Goal: Information Seeking & Learning: Find specific fact

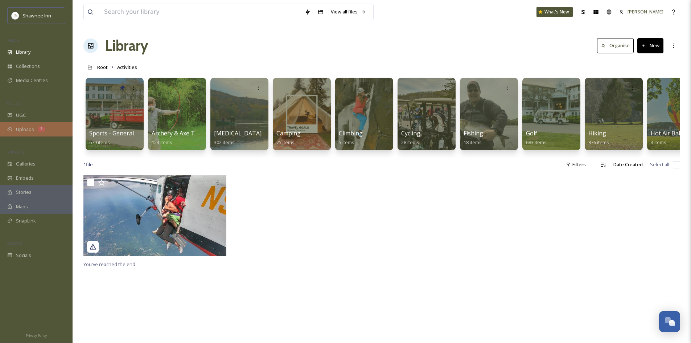
click at [34, 131] on div "Uploads 3" at bounding box center [36, 129] width 73 height 14
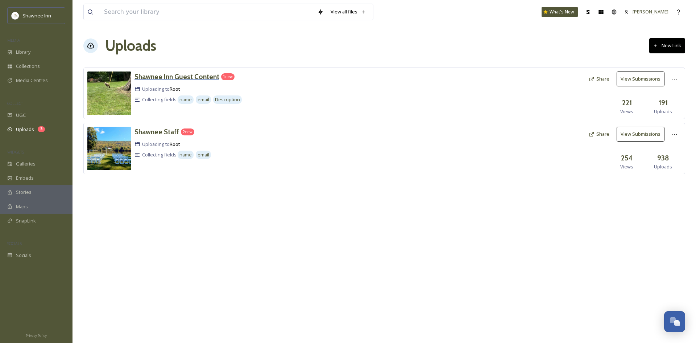
click at [205, 78] on h3 "Shawnee Inn Guest Content" at bounding box center [176, 76] width 85 height 9
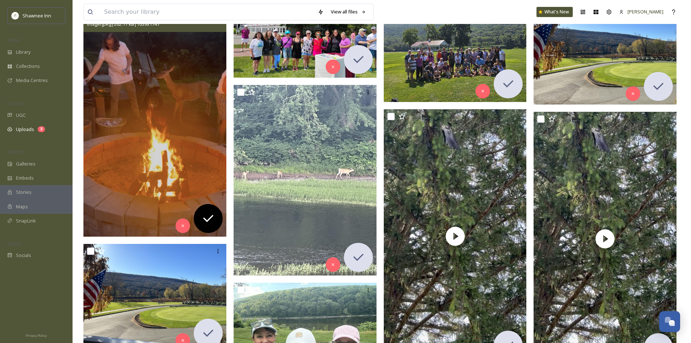
scroll to position [145, 0]
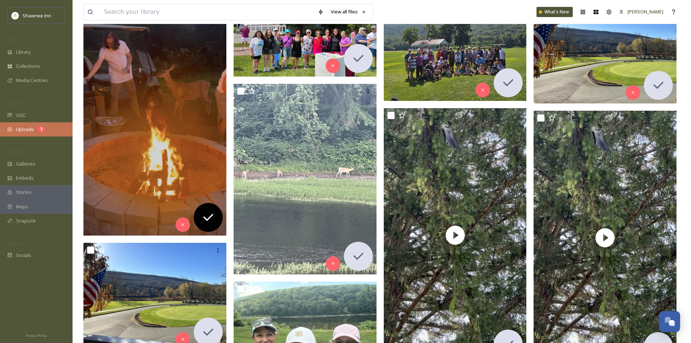
click at [16, 124] on div "Uploads 3" at bounding box center [36, 129] width 73 height 14
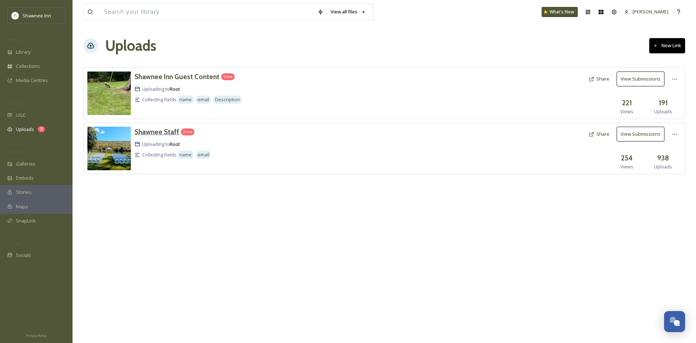
click at [169, 134] on h3 "Shawnee Staff" at bounding box center [156, 131] width 45 height 9
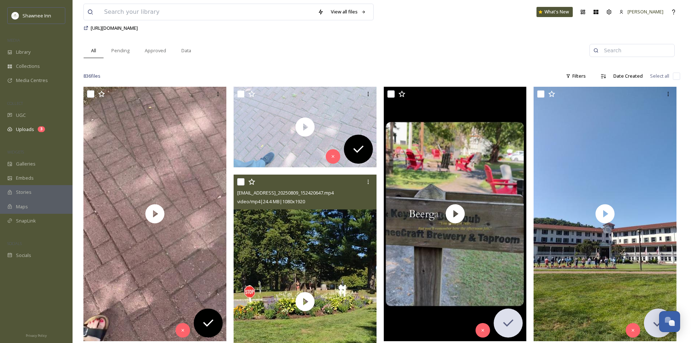
scroll to position [73, 0]
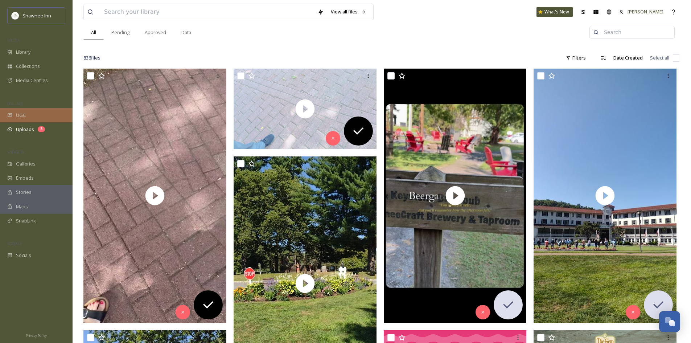
click at [41, 118] on div "UGC" at bounding box center [36, 115] width 73 height 14
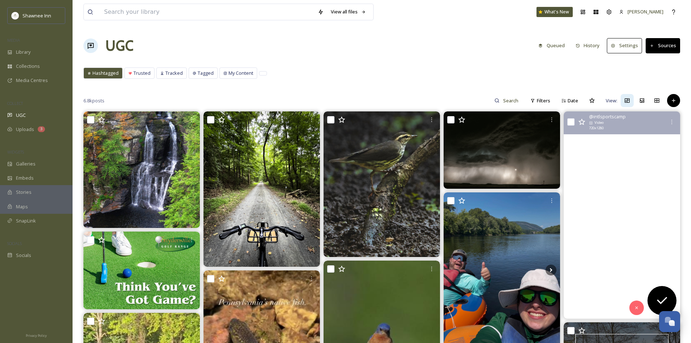
click at [650, 204] on video "Mini Mic Monday: Neon Edition 💡 | Week 9 brought the glow, the giggles, and the…" at bounding box center [621, 214] width 116 height 207
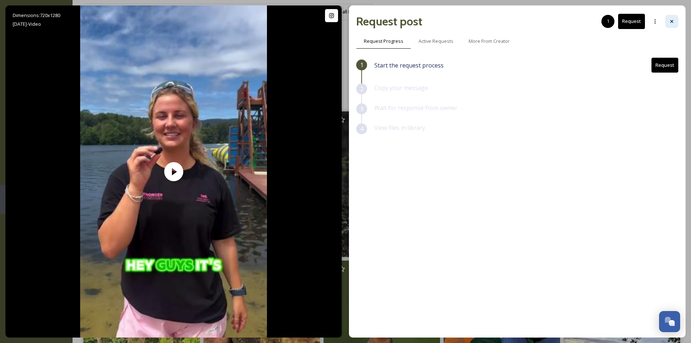
click at [666, 26] on div at bounding box center [671, 21] width 13 height 13
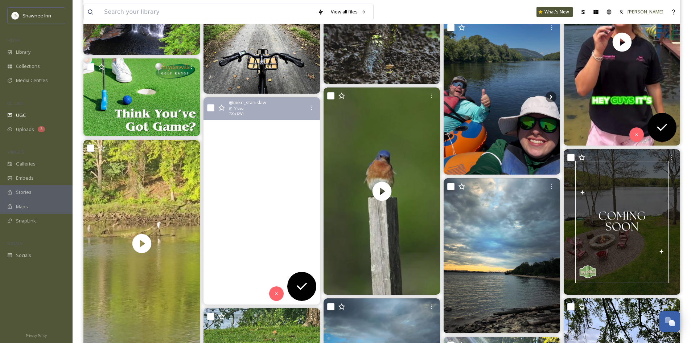
scroll to position [181, 0]
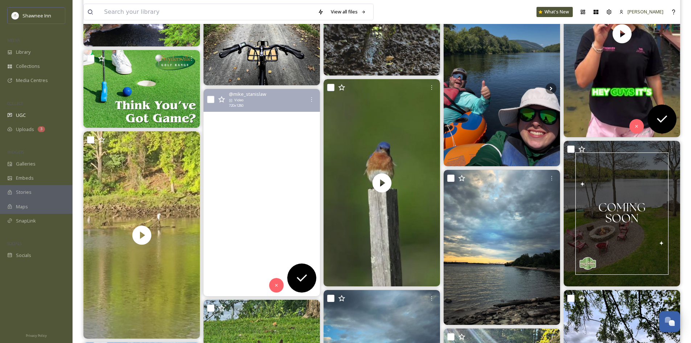
click at [242, 254] on video "Pennsylvania’s native fish Brook Trout have inhabited this stream for millions …" at bounding box center [261, 192] width 116 height 207
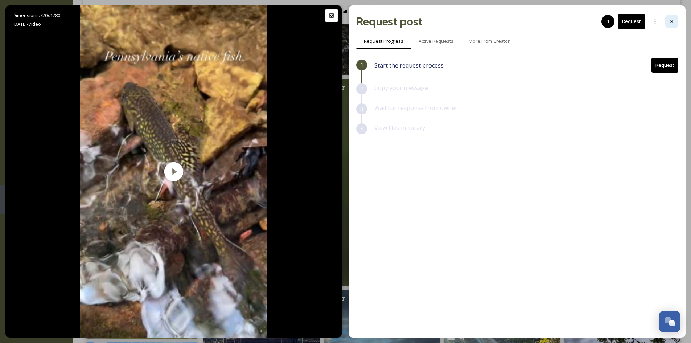
click at [671, 21] on icon at bounding box center [671, 21] width 6 height 6
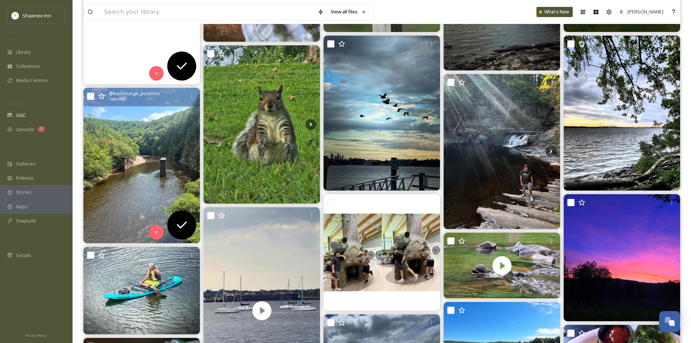
scroll to position [435, 0]
click at [155, 123] on img at bounding box center [141, 165] width 116 height 155
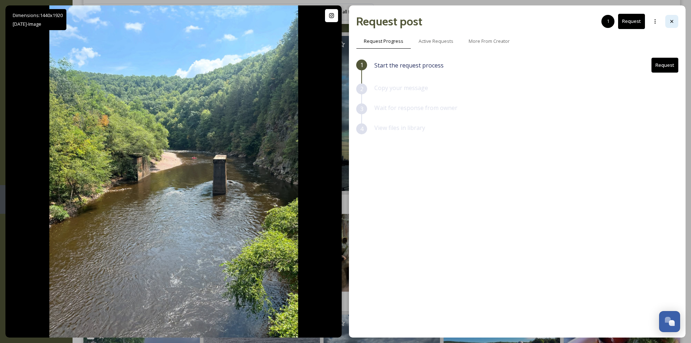
click at [674, 25] on div at bounding box center [671, 21] width 13 height 13
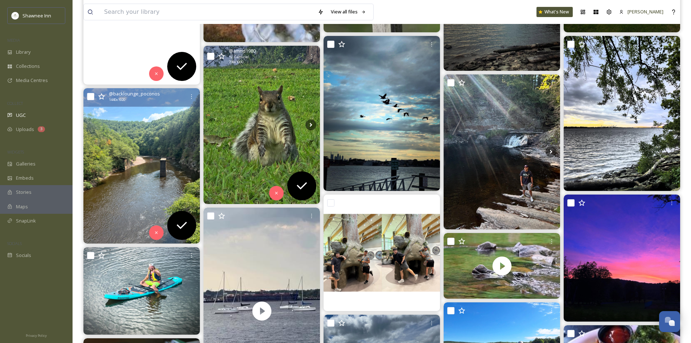
click at [250, 160] on img at bounding box center [261, 125] width 116 height 158
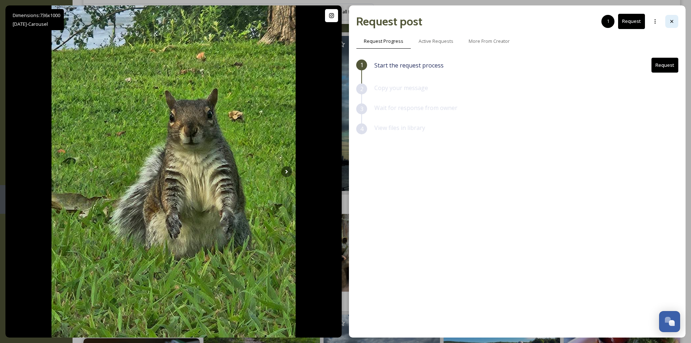
click at [670, 23] on icon at bounding box center [671, 21] width 6 height 6
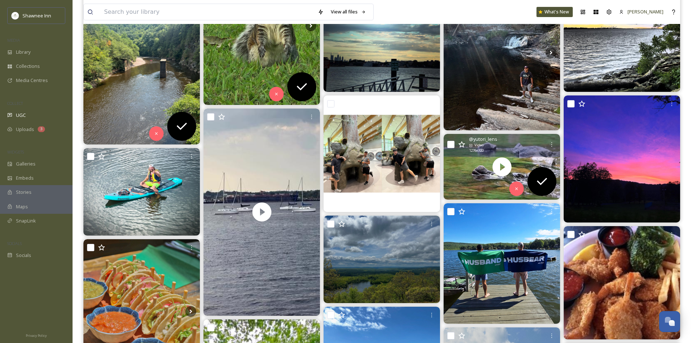
scroll to position [544, 0]
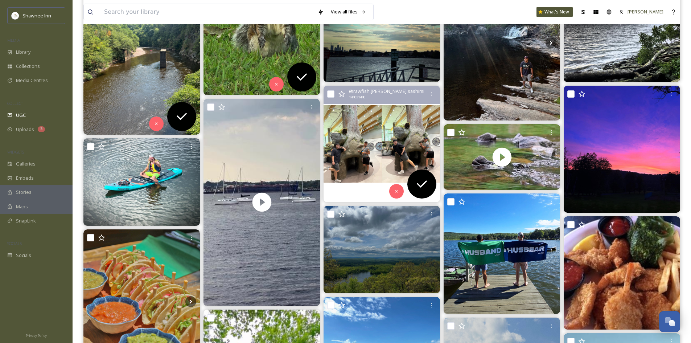
click at [403, 145] on img at bounding box center [381, 144] width 116 height 116
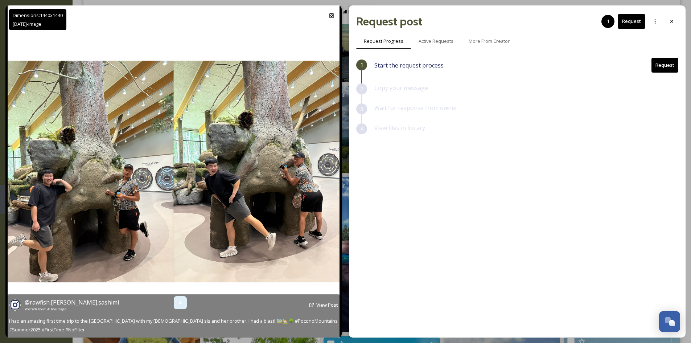
click at [179, 308] on div at bounding box center [180, 302] width 13 height 13
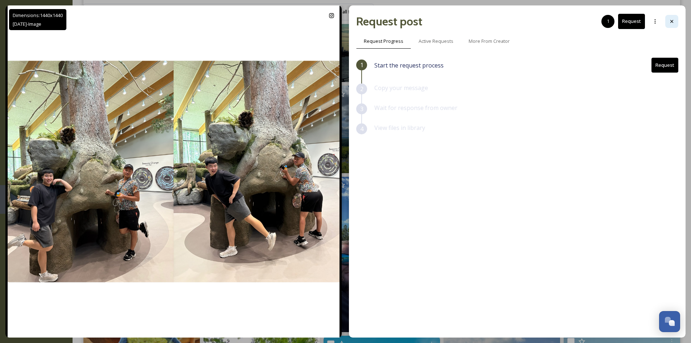
click at [668, 16] on div at bounding box center [671, 21] width 13 height 13
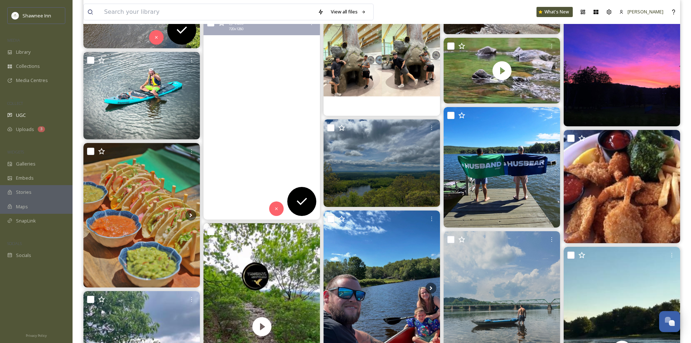
scroll to position [653, 0]
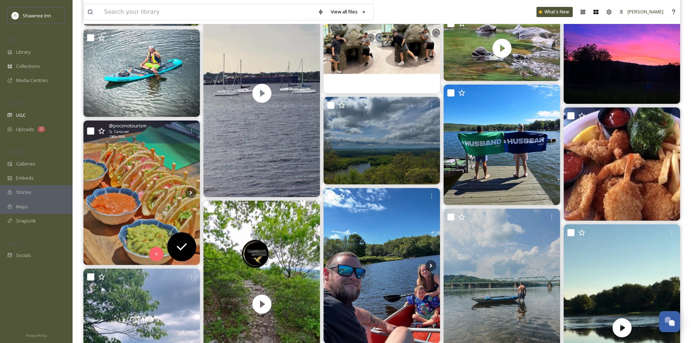
click at [177, 143] on div "@ poconotourism Carousel 1365 x 1695" at bounding box center [141, 131] width 116 height 23
click at [169, 167] on img at bounding box center [141, 192] width 116 height 145
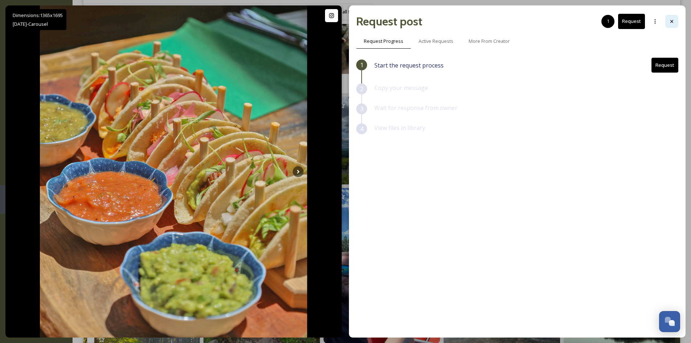
click at [671, 21] on icon at bounding box center [671, 21] width 6 height 6
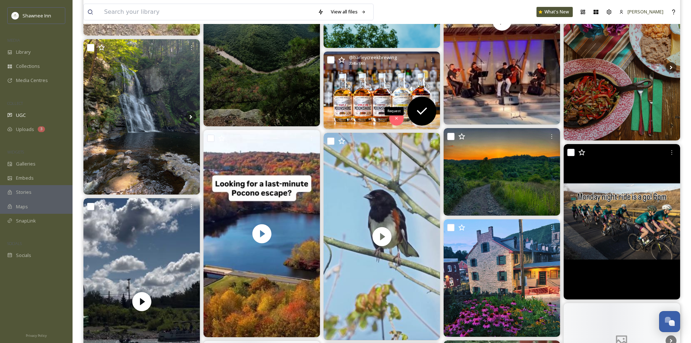
scroll to position [1124, 0]
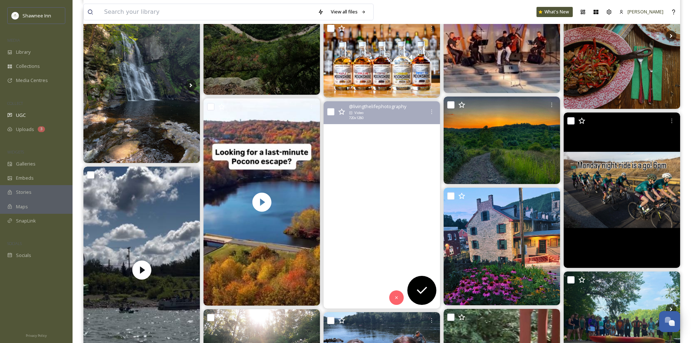
click at [349, 183] on video "Eastern Towhee.\a\a#bird #birdlovers #birdofinstagram #birdwatching #easterntow…" at bounding box center [381, 204] width 116 height 207
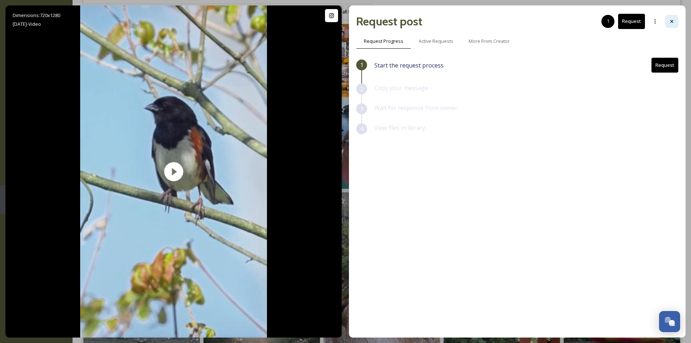
click at [665, 22] on div at bounding box center [671, 21] width 13 height 13
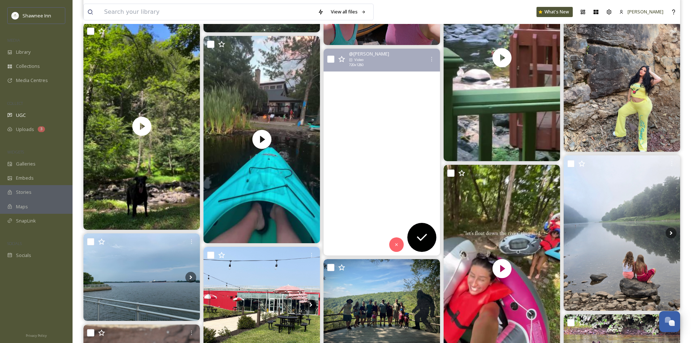
scroll to position [1486, 0]
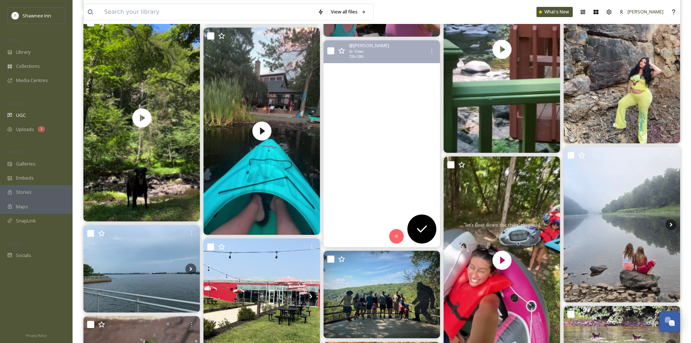
click at [359, 102] on video "#waterfallhike #waterfalllovers #waterfallhunting #waterfalladventure #poconomo…" at bounding box center [381, 143] width 116 height 207
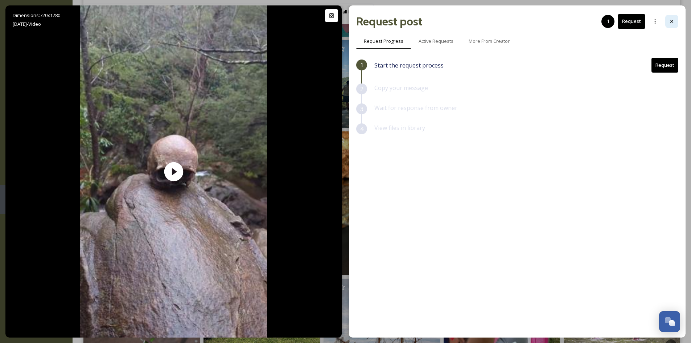
click at [666, 24] on div at bounding box center [671, 21] width 13 height 13
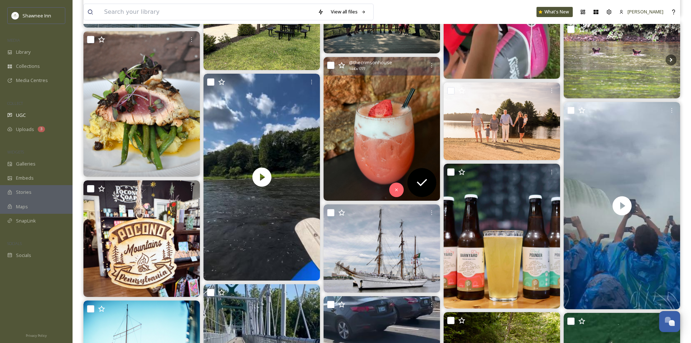
scroll to position [1776, 0]
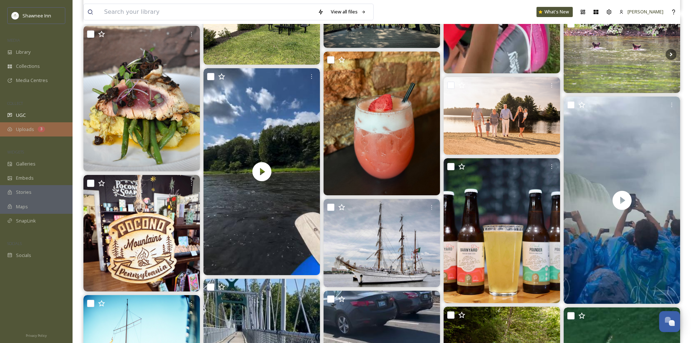
click at [0, 129] on div "Uploads 3" at bounding box center [36, 129] width 73 height 14
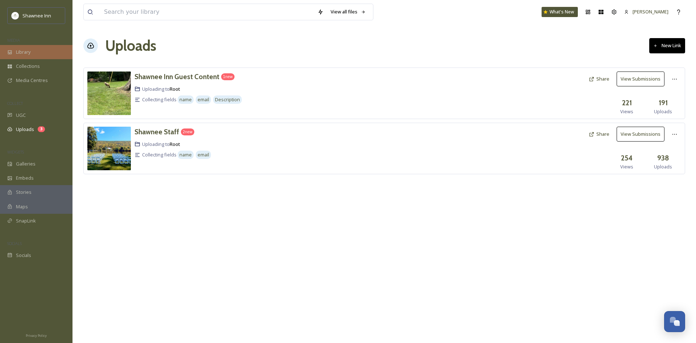
click at [30, 51] on span "Library" at bounding box center [23, 52] width 15 height 7
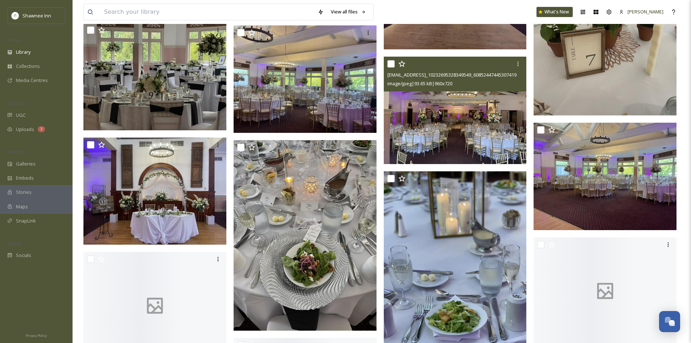
scroll to position [1414, 0]
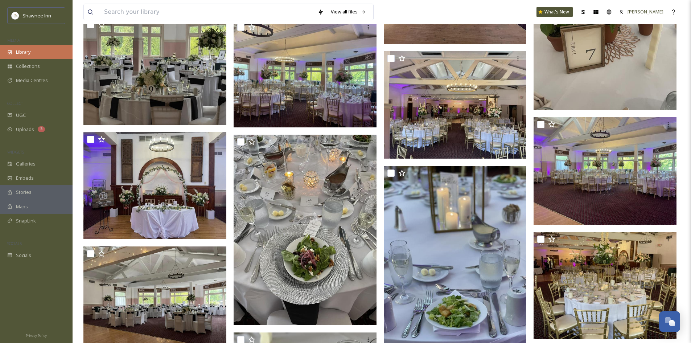
click at [30, 50] on span "Library" at bounding box center [23, 52] width 15 height 7
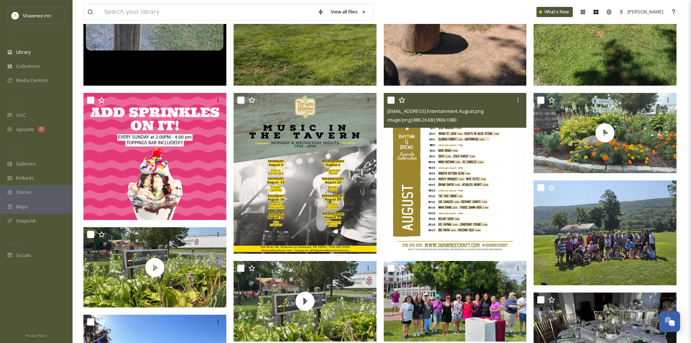
scroll to position [254, 0]
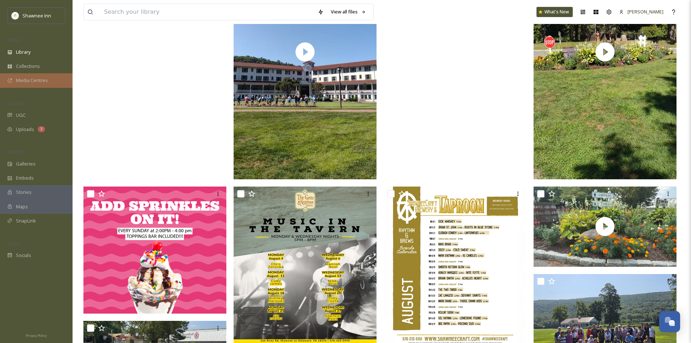
click at [24, 77] on span "Media Centres" at bounding box center [32, 80] width 32 height 7
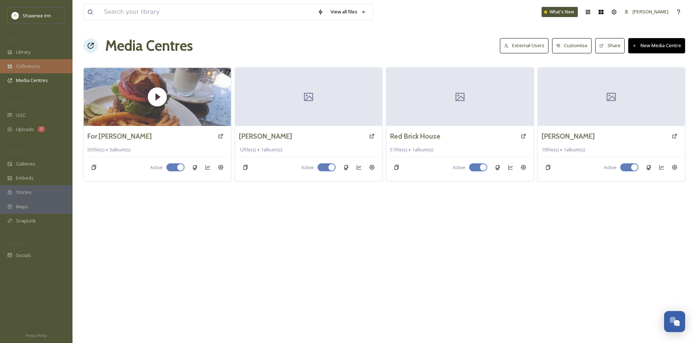
click at [39, 65] on span "Collections" at bounding box center [28, 66] width 24 height 7
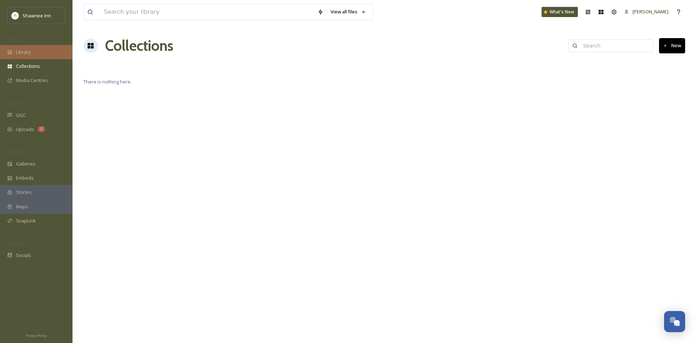
click at [30, 48] on div "Library" at bounding box center [36, 52] width 73 height 14
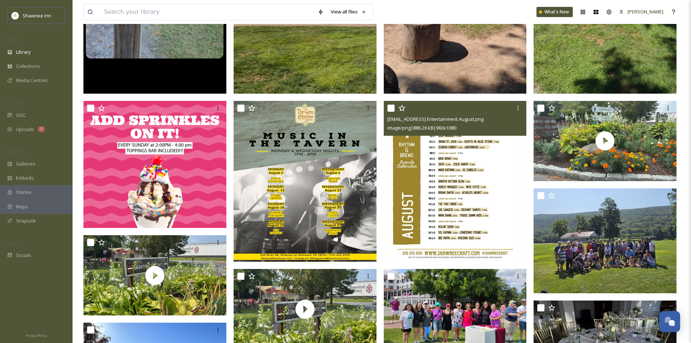
scroll to position [326, 0]
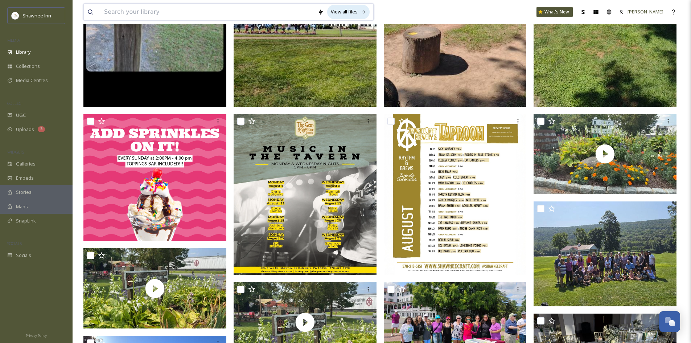
click at [341, 14] on div "View all files" at bounding box center [348, 12] width 42 height 14
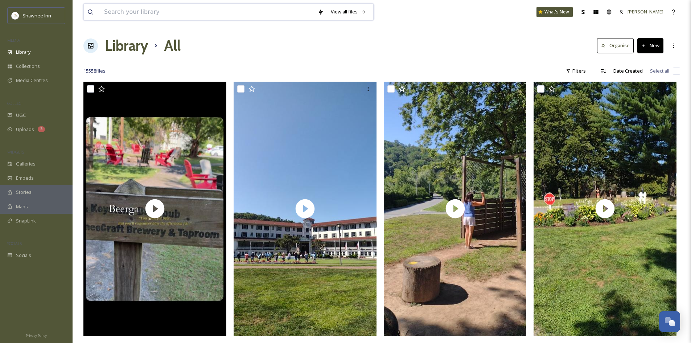
click at [190, 16] on input at bounding box center [207, 12] width 214 height 16
type input "r"
type input "girl"
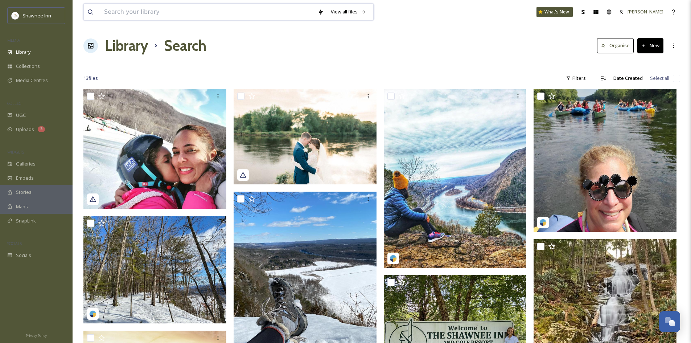
click at [180, 16] on input at bounding box center [207, 12] width 214 height 16
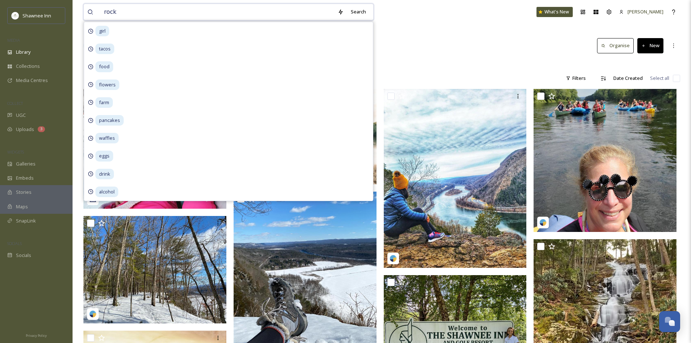
type input "rocks"
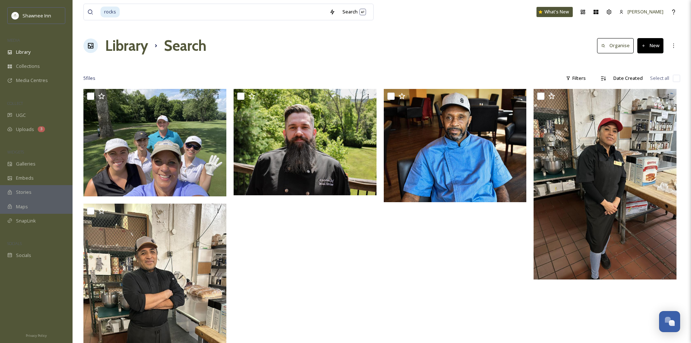
click at [458, 12] on div "rocks Search What's New [PERSON_NAME]" at bounding box center [381, 12] width 596 height 24
click at [153, 16] on input at bounding box center [222, 12] width 205 height 16
type input "r"
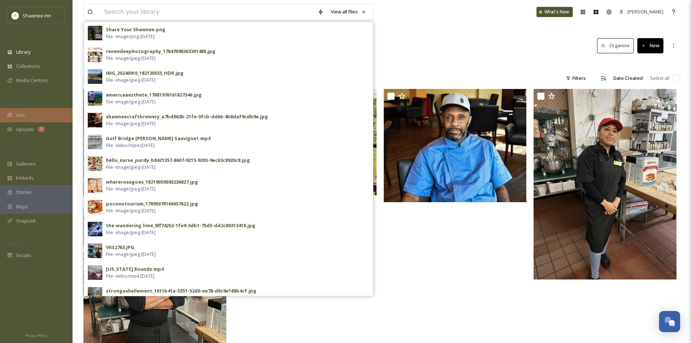
click at [43, 114] on div "UGC" at bounding box center [36, 115] width 73 height 14
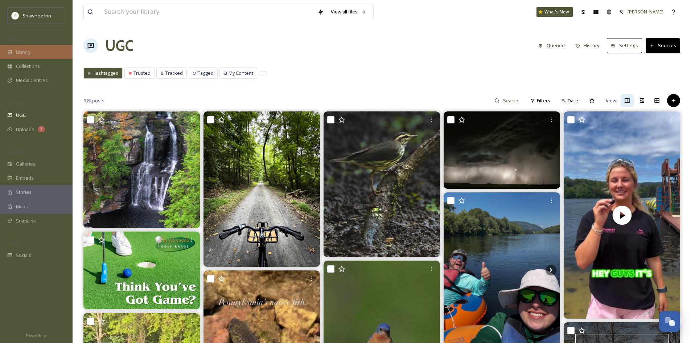
click at [39, 53] on div "Library" at bounding box center [36, 52] width 73 height 14
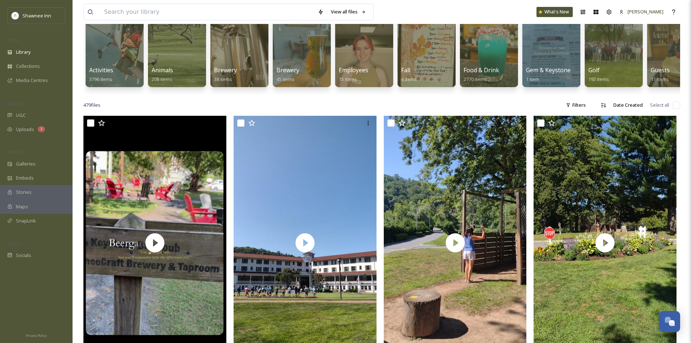
scroll to position [73, 0]
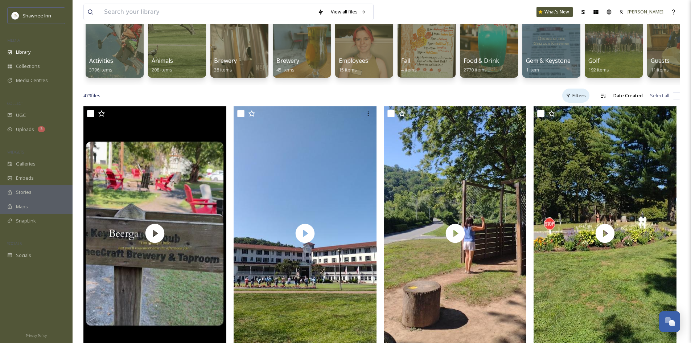
drag, startPoint x: 571, startPoint y: 93, endPoint x: 571, endPoint y: 103, distance: 9.4
click at [571, 103] on div "Filters" at bounding box center [575, 95] width 27 height 14
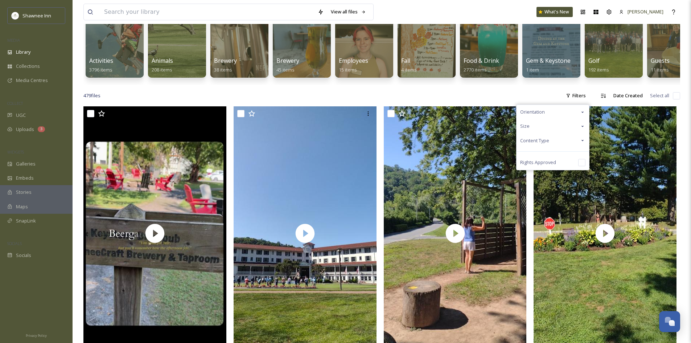
click at [566, 146] on div "Content Type" at bounding box center [552, 140] width 73 height 14
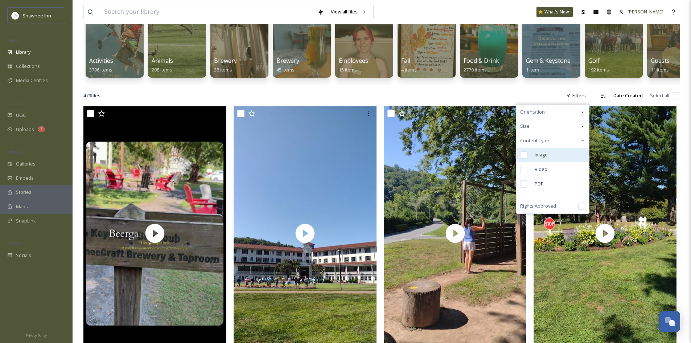
click at [539, 158] on span "Image" at bounding box center [540, 154] width 13 height 7
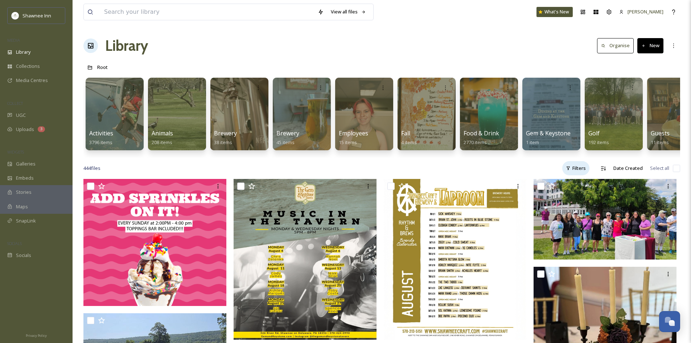
click at [577, 175] on div "Filters" at bounding box center [575, 168] width 27 height 14
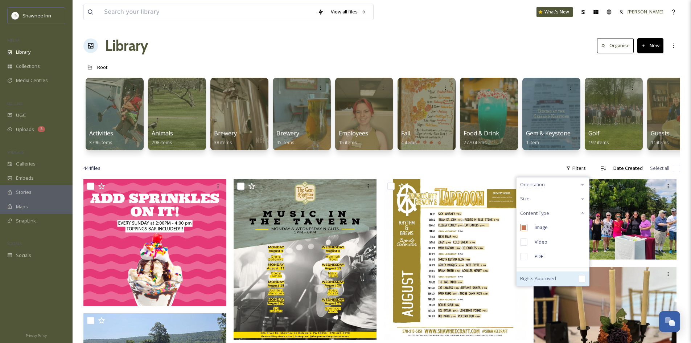
click at [583, 282] on input "checkbox" at bounding box center [581, 278] width 7 height 7
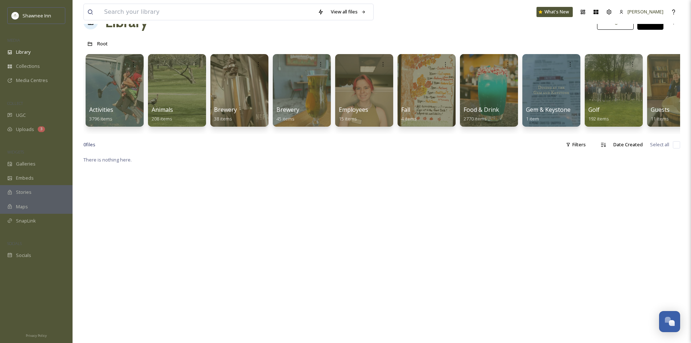
scroll to position [36, 0]
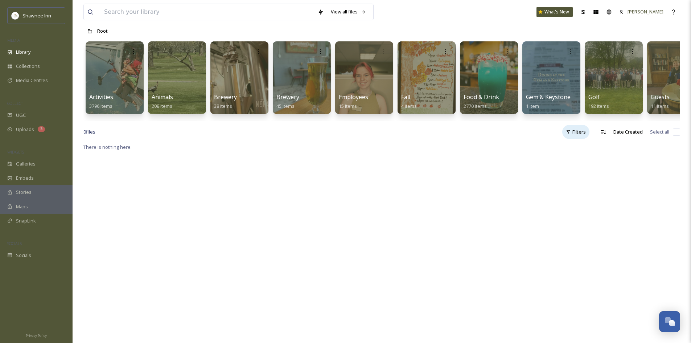
click at [580, 137] on div "Filters" at bounding box center [575, 132] width 27 height 14
click at [579, 246] on input "checkbox" at bounding box center [581, 242] width 7 height 7
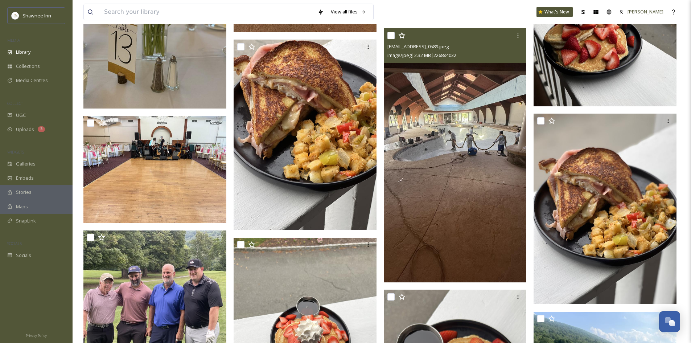
scroll to position [10803, 0]
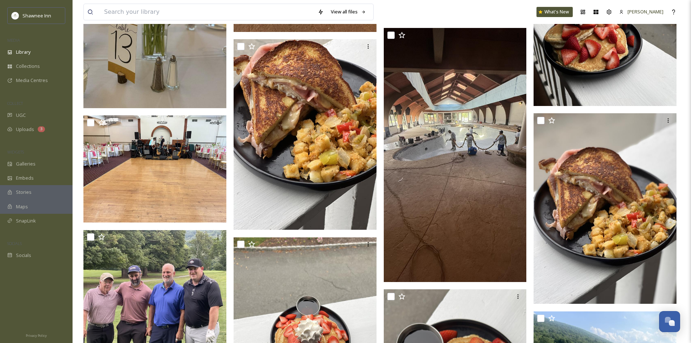
click at [571, 64] on img at bounding box center [604, 11] width 143 height 190
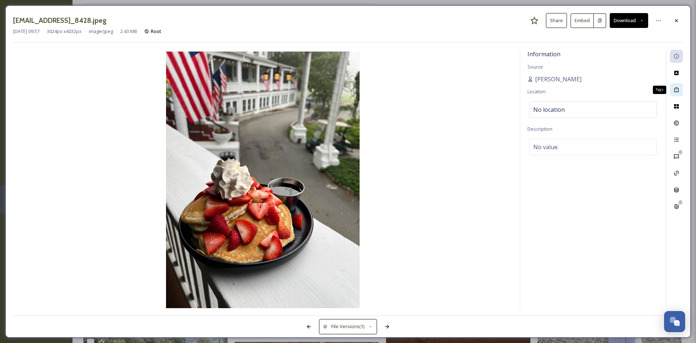
click at [677, 88] on icon at bounding box center [676, 89] width 4 height 5
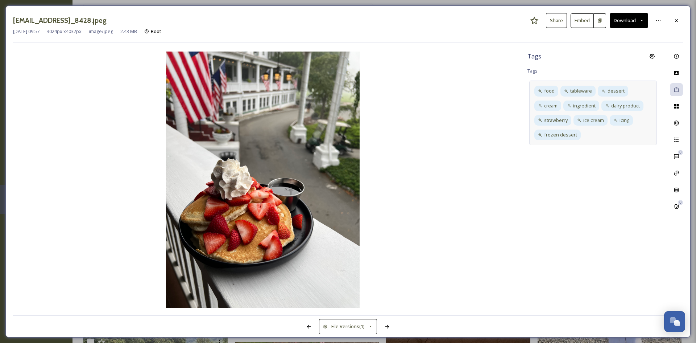
click at [590, 134] on div "food tableware dessert cream ingredient dairy product strawberry ice cream icin…" at bounding box center [593, 112] width 128 height 65
type input "pancakes"
type input "breakfast"
click at [675, 25] on div at bounding box center [676, 20] width 13 height 13
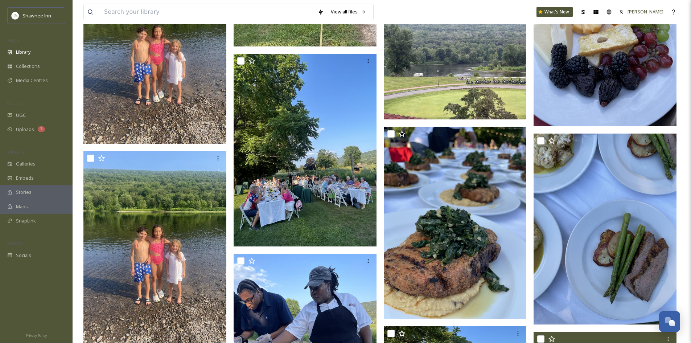
scroll to position [12180, 0]
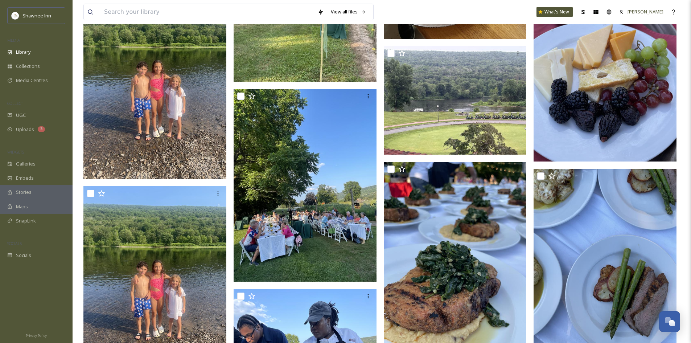
click at [609, 144] on img at bounding box center [604, 66] width 143 height 190
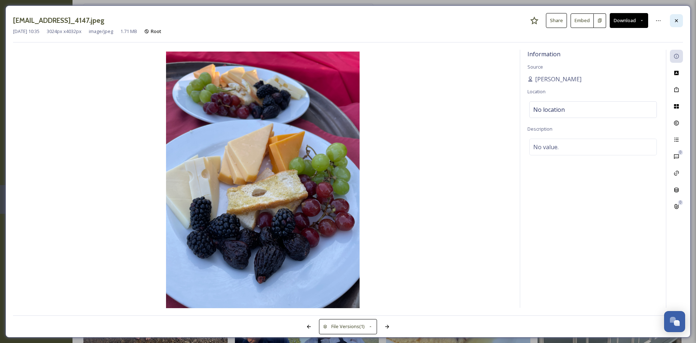
click at [678, 24] on div at bounding box center [676, 20] width 13 height 13
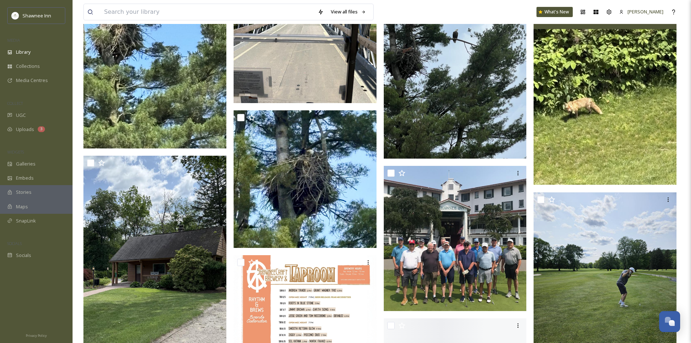
scroll to position [14609, 0]
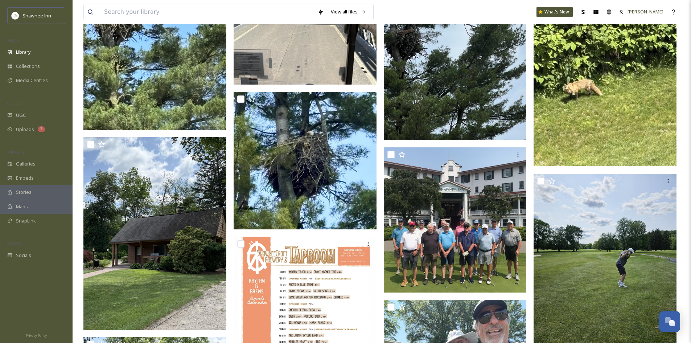
click at [569, 158] on img at bounding box center [604, 71] width 143 height 190
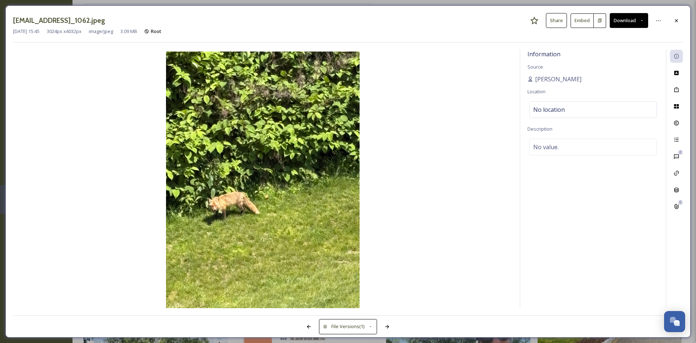
click at [631, 23] on button "Download" at bounding box center [629, 20] width 38 height 15
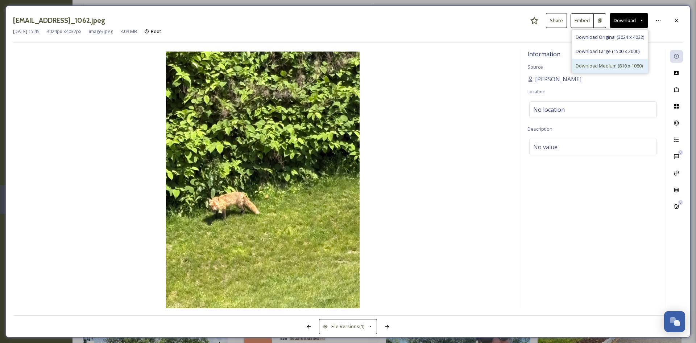
click at [607, 71] on div "Download Medium (810 x 1080)" at bounding box center [610, 66] width 76 height 14
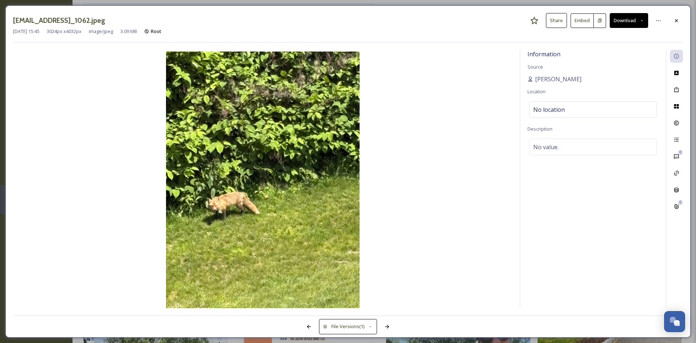
click at [671, 0] on div "[EMAIL_ADDRESS]_1062.jpeg Share Embed Download [DATE] 15:45 3024 px x 4032 px i…" at bounding box center [348, 171] width 696 height 343
click at [678, 21] on icon at bounding box center [677, 21] width 6 height 6
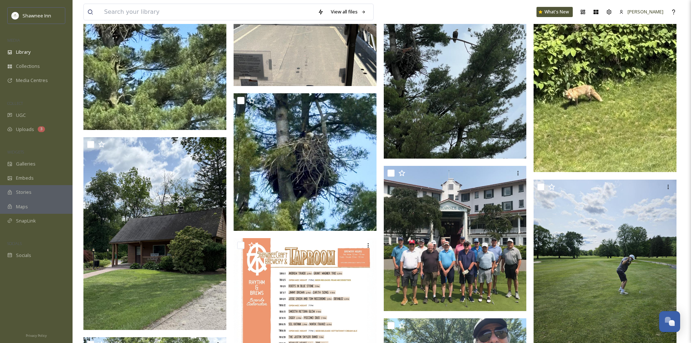
click at [647, 112] on img at bounding box center [604, 77] width 143 height 190
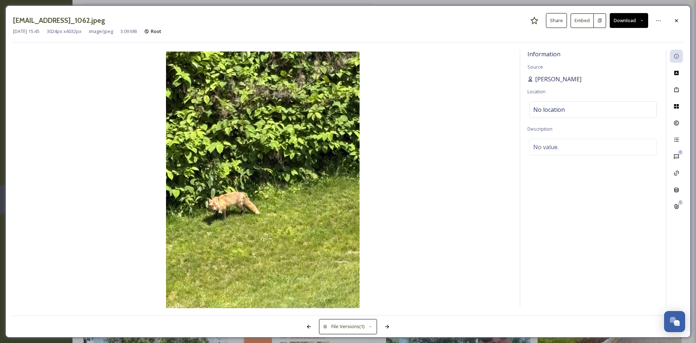
click at [572, 78] on span "[PERSON_NAME]" at bounding box center [558, 79] width 46 height 9
drag, startPoint x: 536, startPoint y: 79, endPoint x: 589, endPoint y: 82, distance: 53.4
click at [589, 82] on div "[PERSON_NAME]" at bounding box center [592, 79] width 131 height 9
copy span "[PERSON_NAME]"
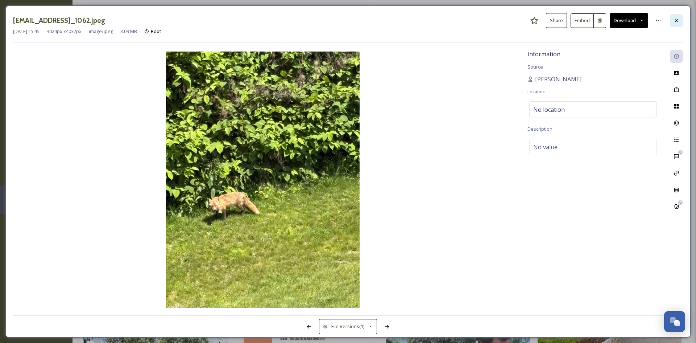
click at [678, 23] on icon at bounding box center [677, 21] width 6 height 6
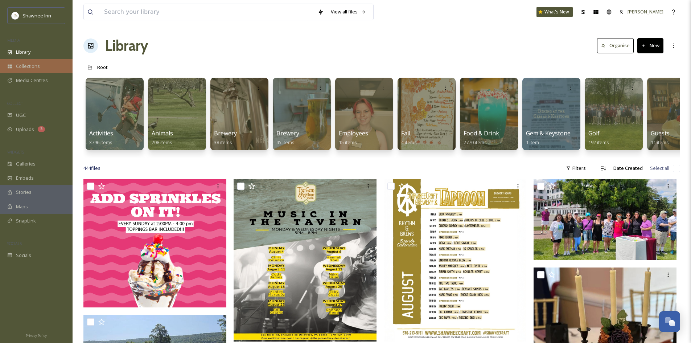
click at [31, 66] on span "Collections" at bounding box center [28, 66] width 24 height 7
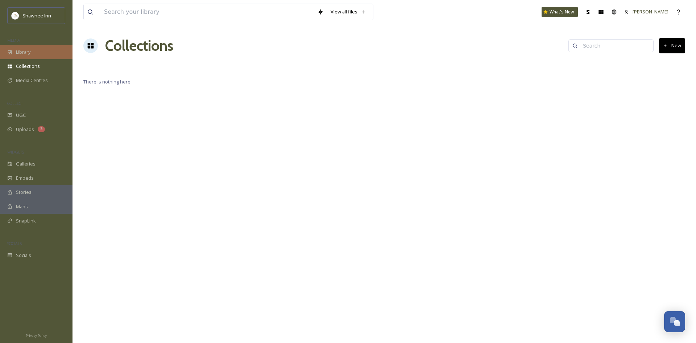
click at [25, 54] on span "Library" at bounding box center [23, 52] width 15 height 7
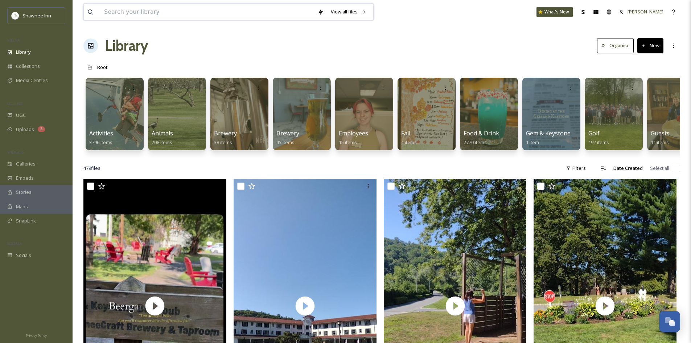
click at [190, 14] on input at bounding box center [207, 12] width 214 height 16
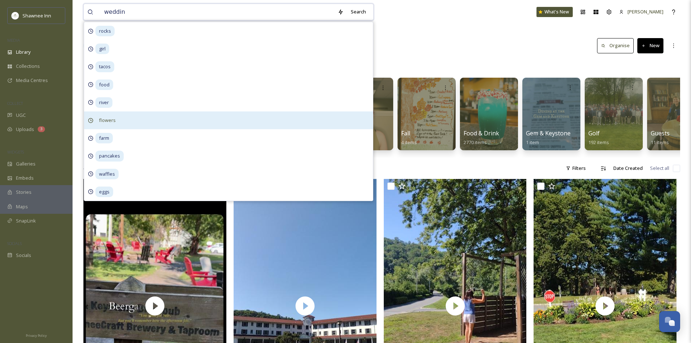
type input "wedding"
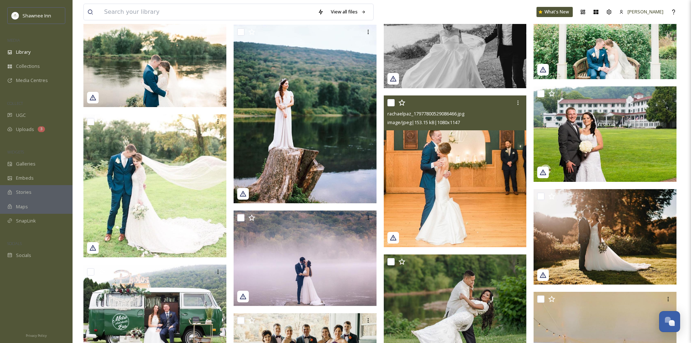
scroll to position [1341, 0]
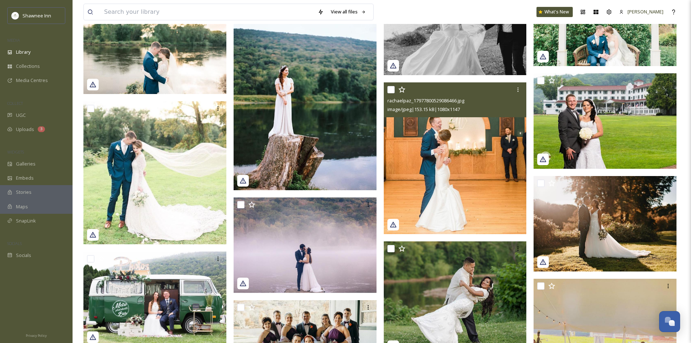
click at [500, 190] on img at bounding box center [455, 158] width 143 height 152
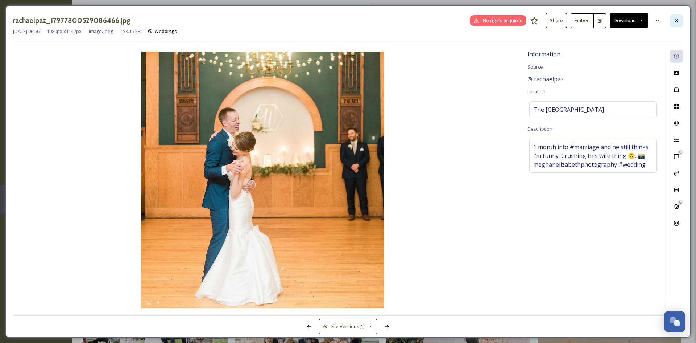
click at [676, 24] on div at bounding box center [676, 20] width 13 height 13
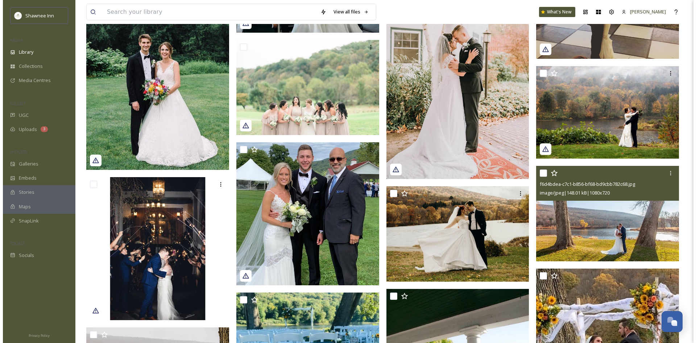
scroll to position [1689, 0]
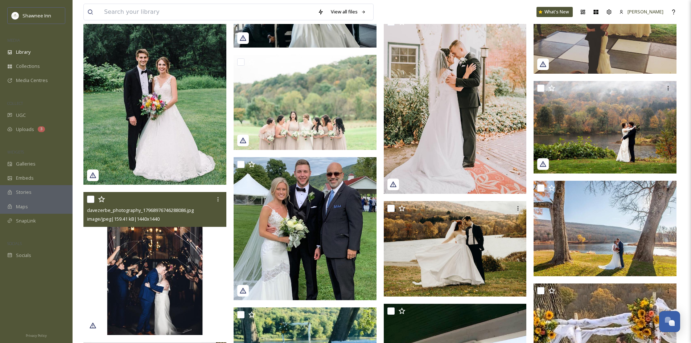
click at [139, 286] on img at bounding box center [154, 263] width 143 height 143
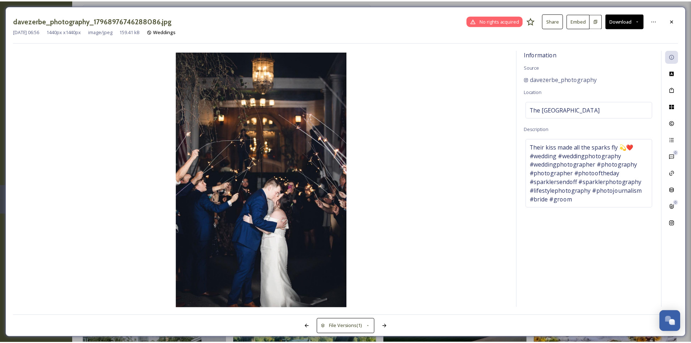
scroll to position [1704, 0]
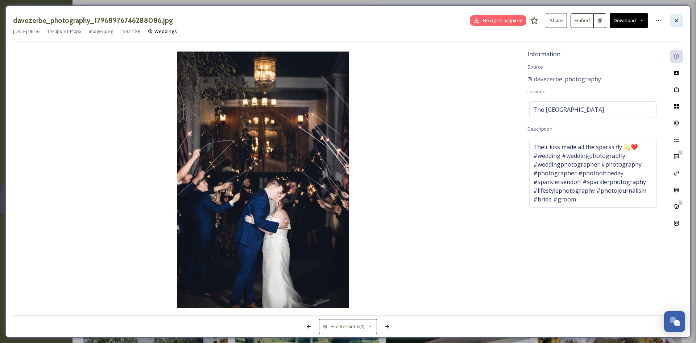
click at [671, 22] on div at bounding box center [676, 20] width 13 height 13
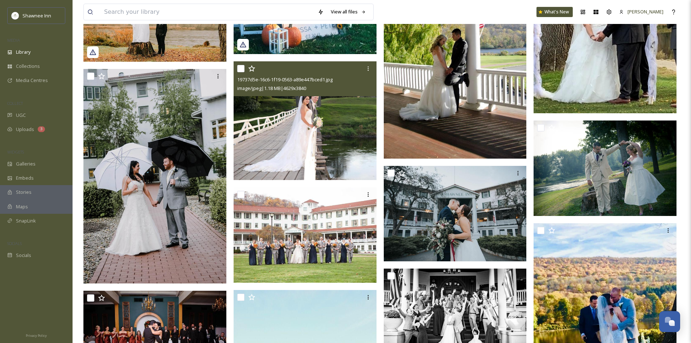
scroll to position [2050, 0]
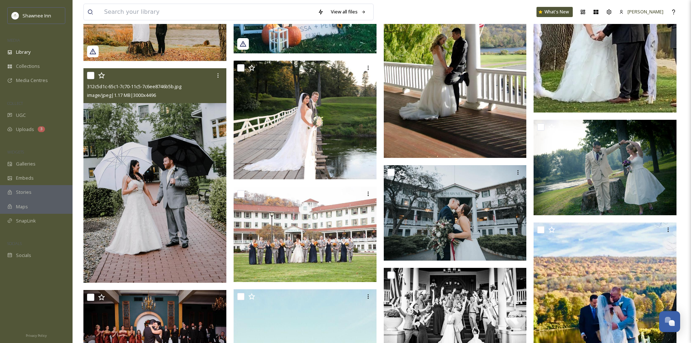
click at [182, 152] on img at bounding box center [154, 175] width 143 height 214
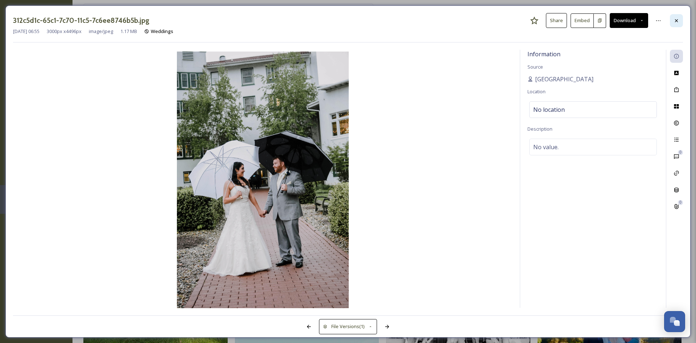
click at [681, 17] on div at bounding box center [676, 20] width 13 height 13
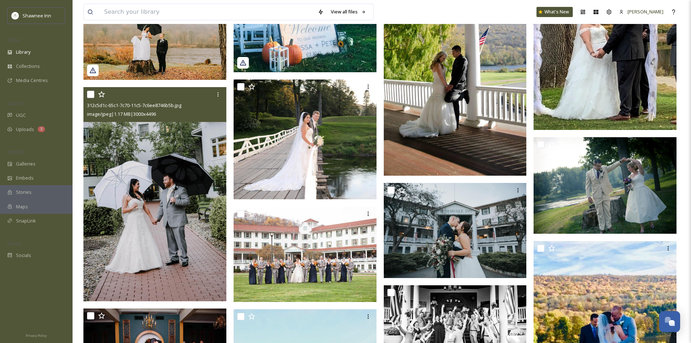
click at [180, 243] on img at bounding box center [154, 194] width 143 height 214
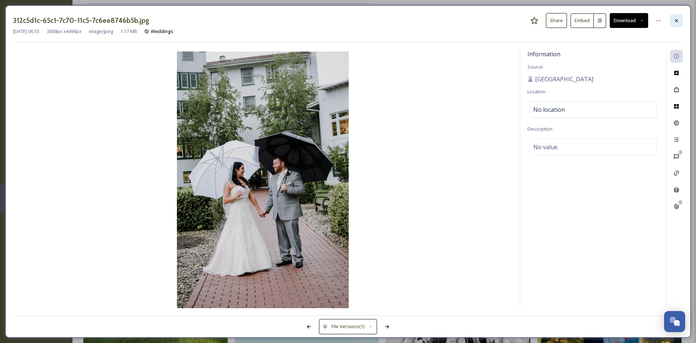
click at [679, 25] on div at bounding box center [676, 20] width 13 height 13
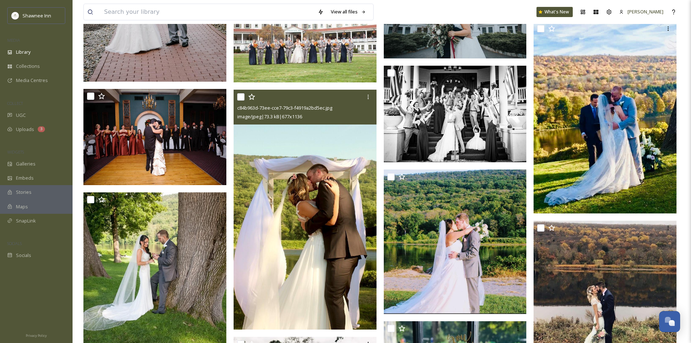
scroll to position [2285, 0]
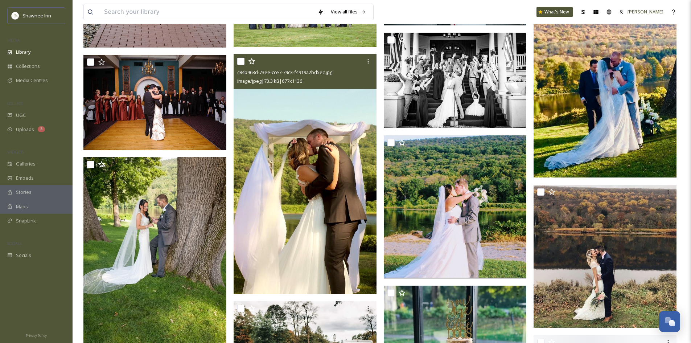
click at [302, 229] on img at bounding box center [304, 174] width 143 height 240
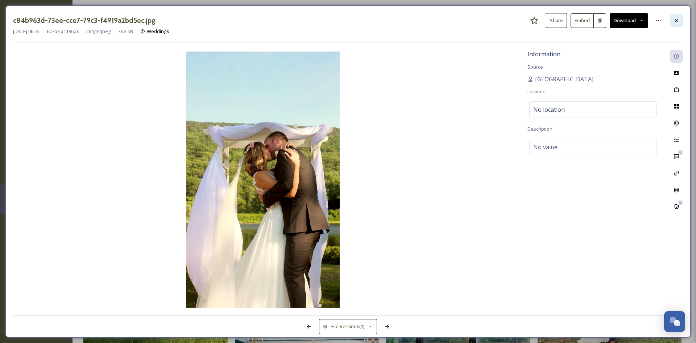
click at [678, 24] on div at bounding box center [676, 20] width 13 height 13
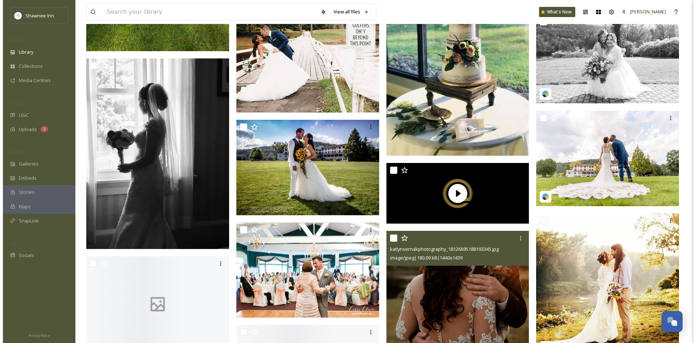
scroll to position [2611, 0]
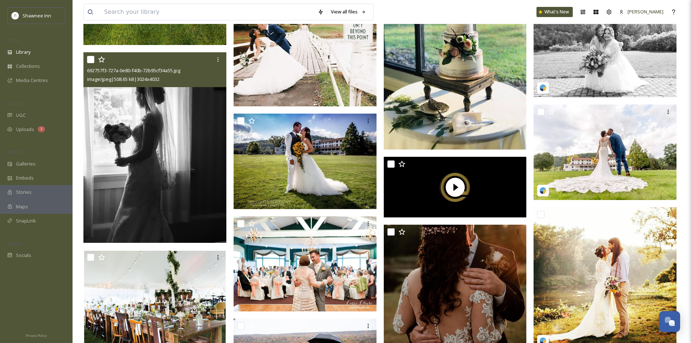
click at [208, 192] on img at bounding box center [154, 147] width 143 height 190
